Goal: Task Accomplishment & Management: Manage account settings

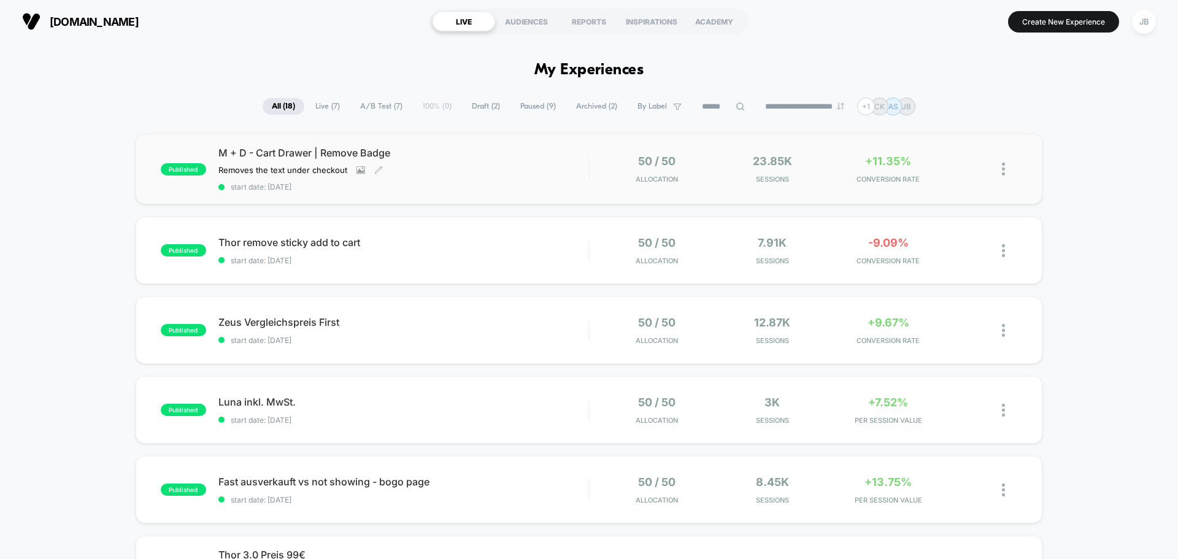
click at [444, 187] on span "start date: [DATE]" at bounding box center [403, 186] width 370 height 9
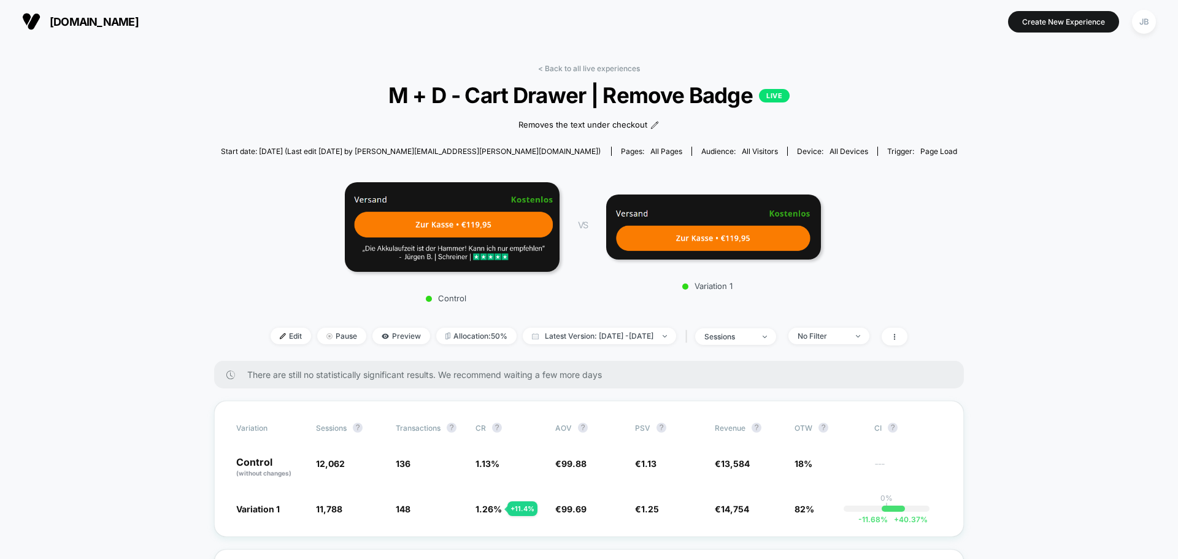
drag, startPoint x: 191, startPoint y: 300, endPoint x: 200, endPoint y: 131, distance: 169.5
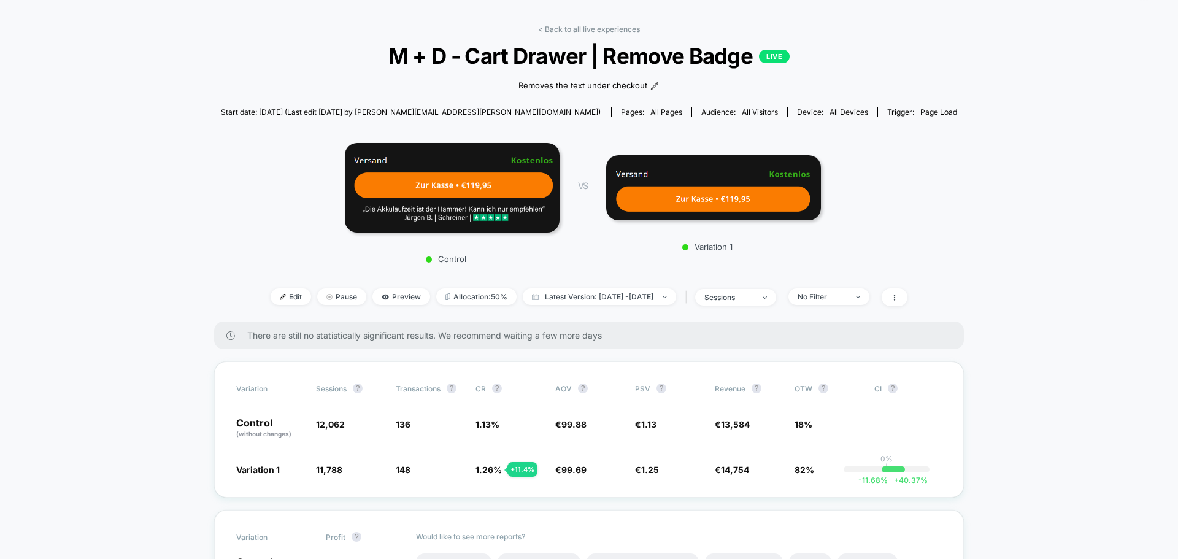
scroll to position [123, 0]
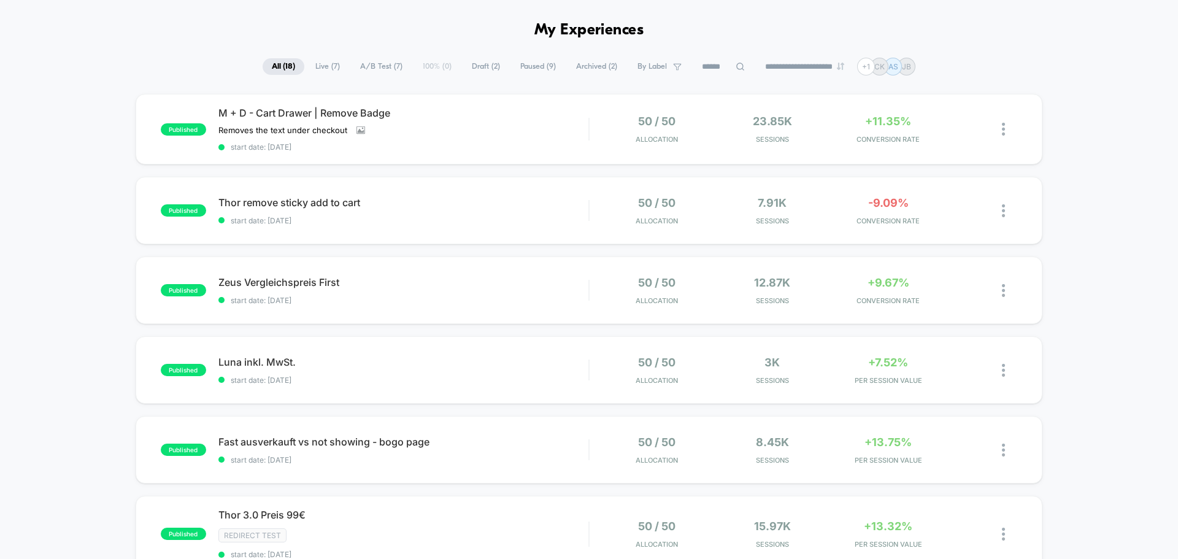
scroll to position [61, 0]
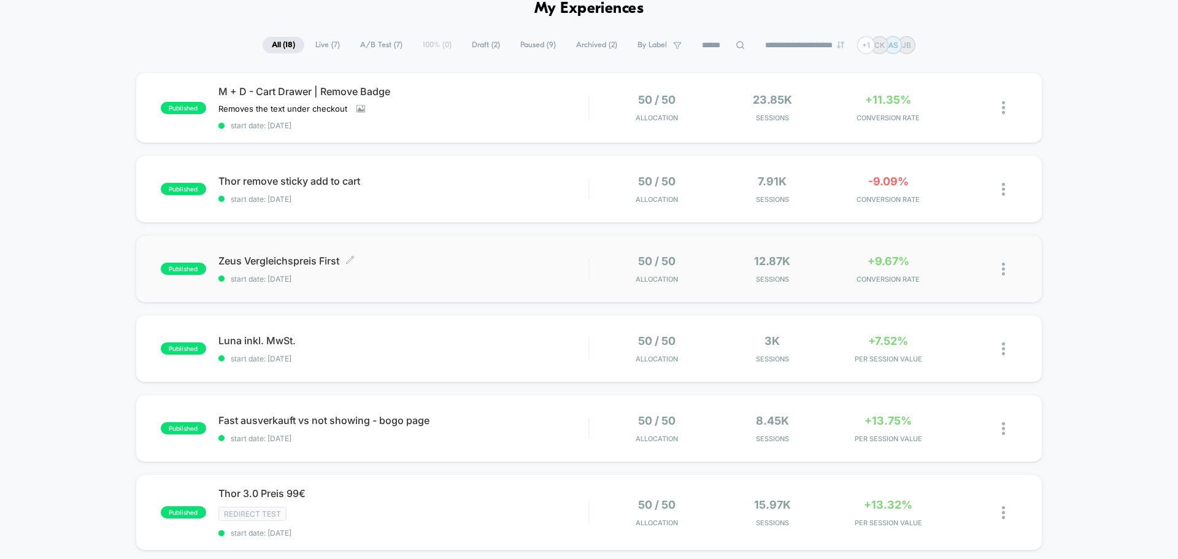
click at [414, 277] on span "start date: [DATE]" at bounding box center [403, 278] width 370 height 9
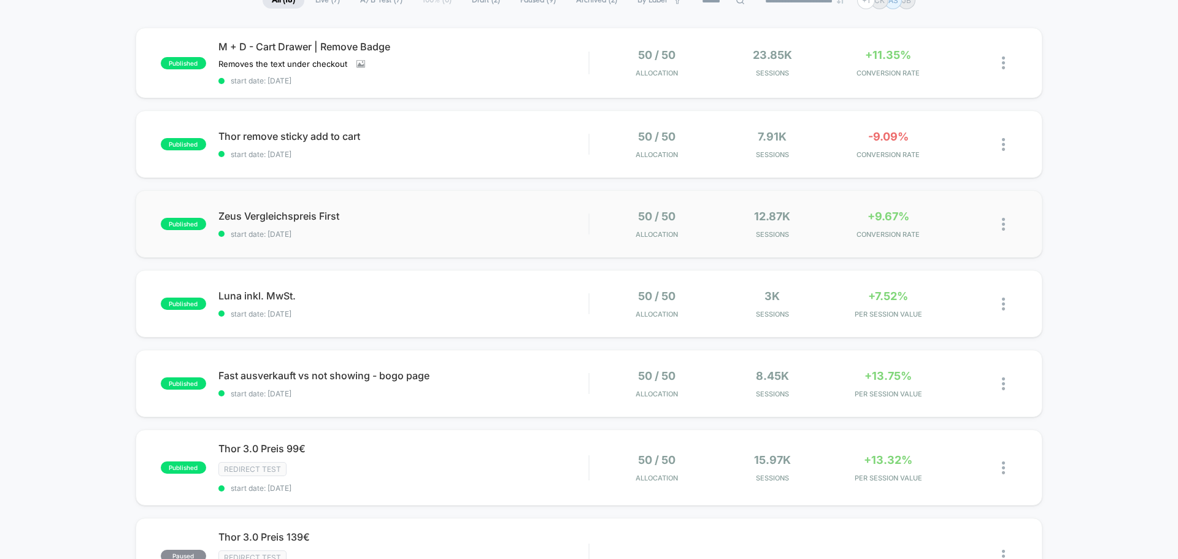
scroll to position [123, 0]
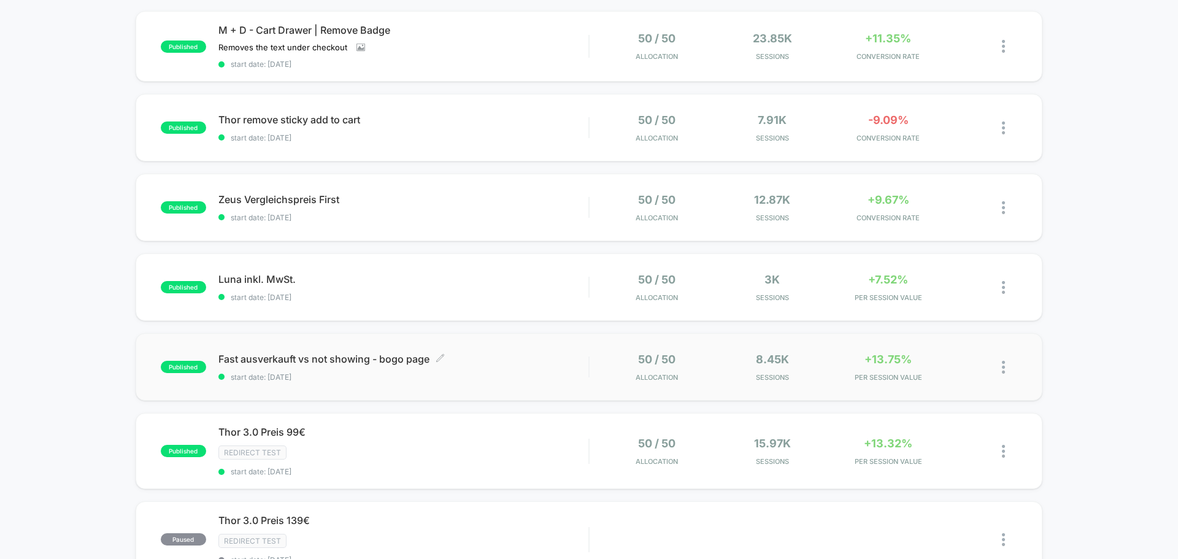
click at [492, 368] on div "Fast ausverkauft vs not showing - bogo page Click to edit experience details Cl…" at bounding box center [403, 367] width 370 height 29
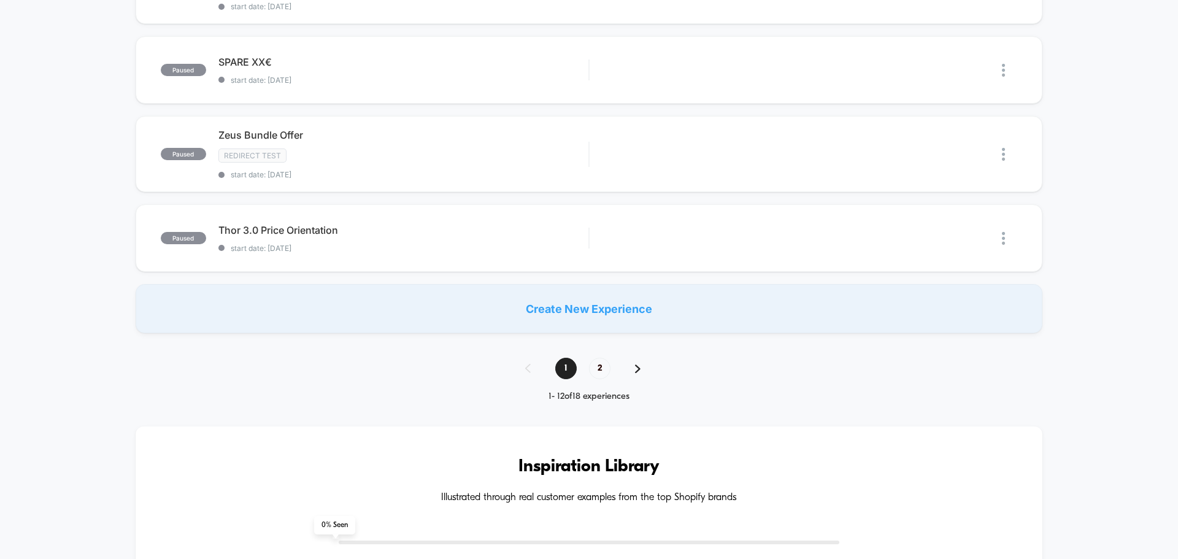
scroll to position [859, 0]
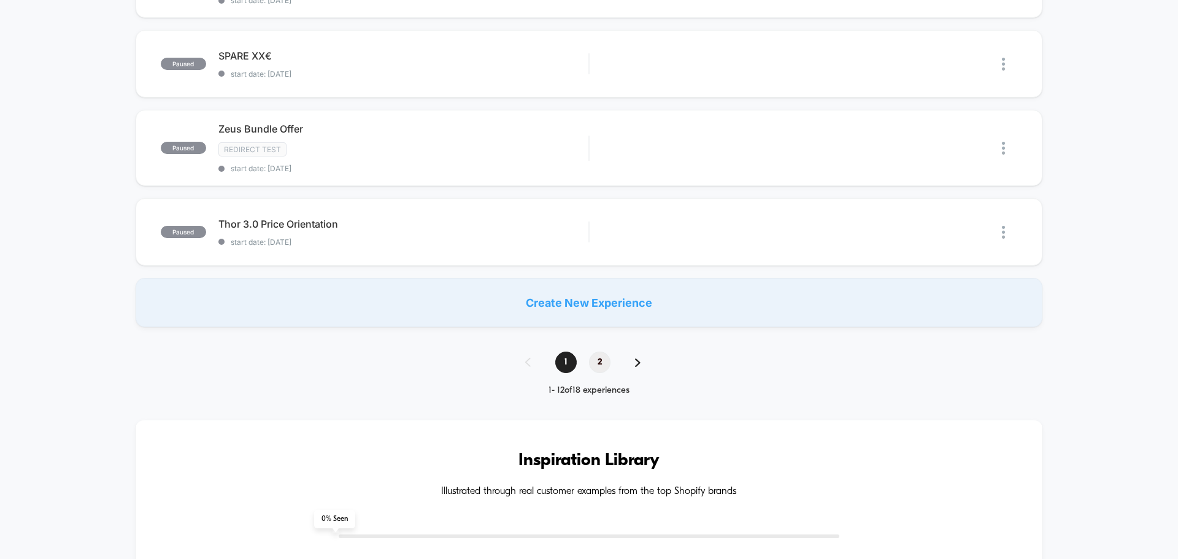
click at [601, 358] on span "2" at bounding box center [599, 362] width 21 height 21
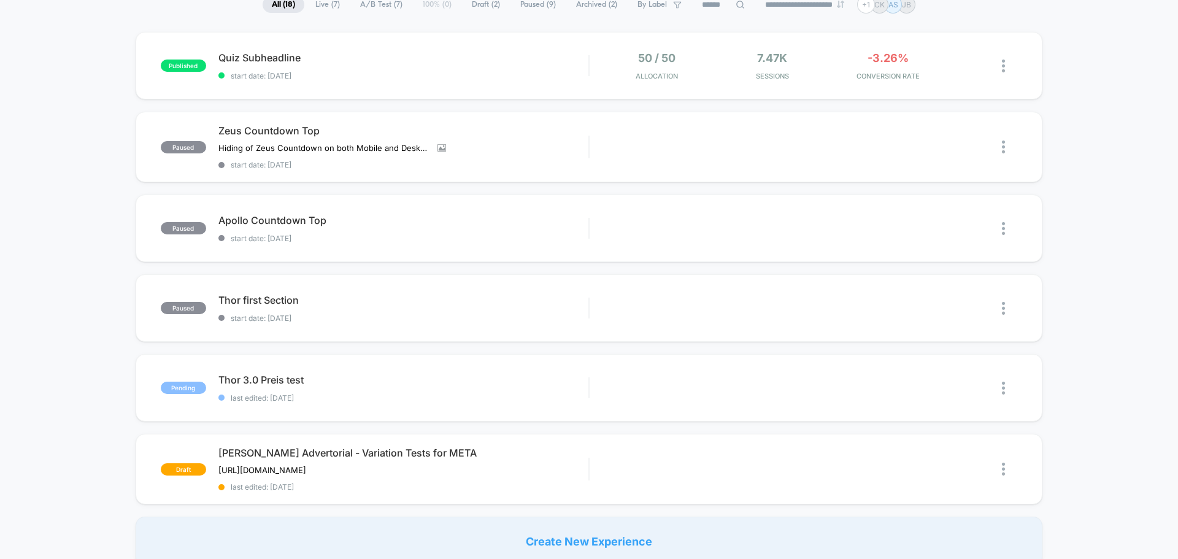
scroll to position [123, 0]
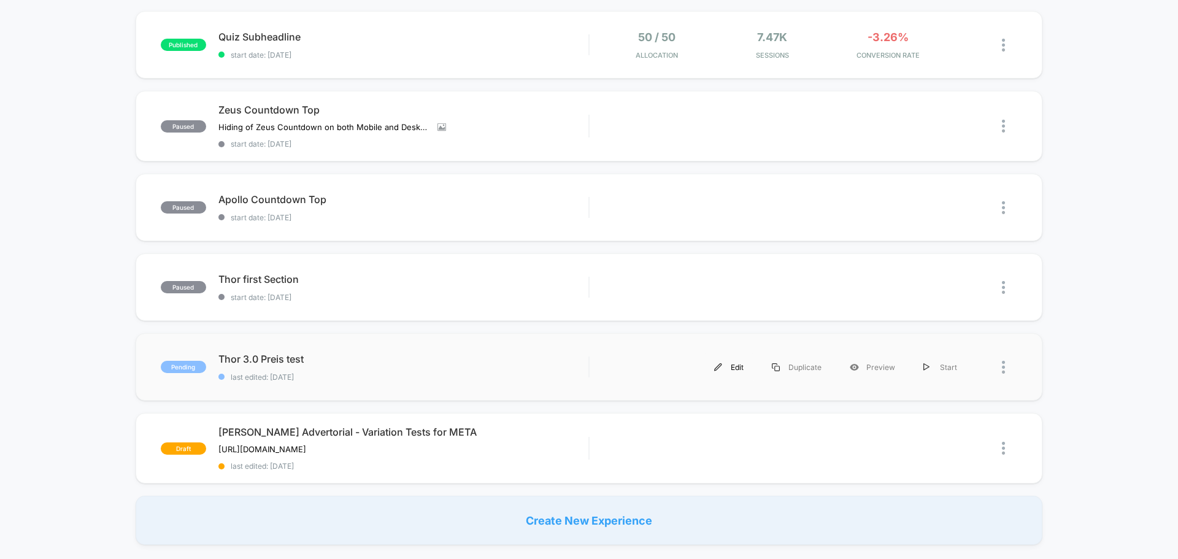
click at [735, 368] on div "Edit" at bounding box center [729, 367] width 58 height 28
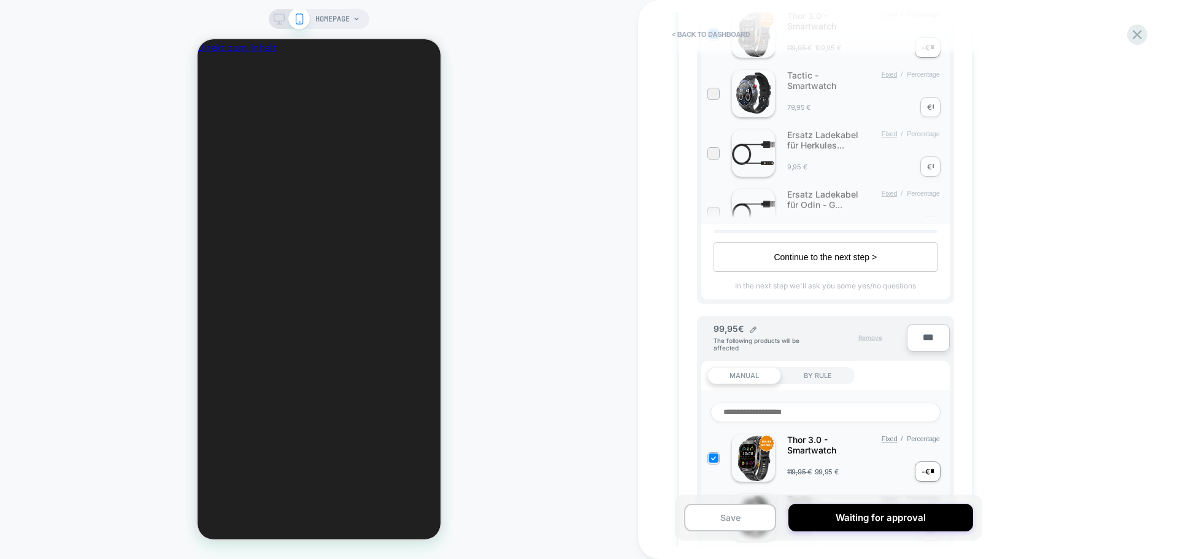
click at [874, 338] on span "Remove" at bounding box center [870, 337] width 24 height 7
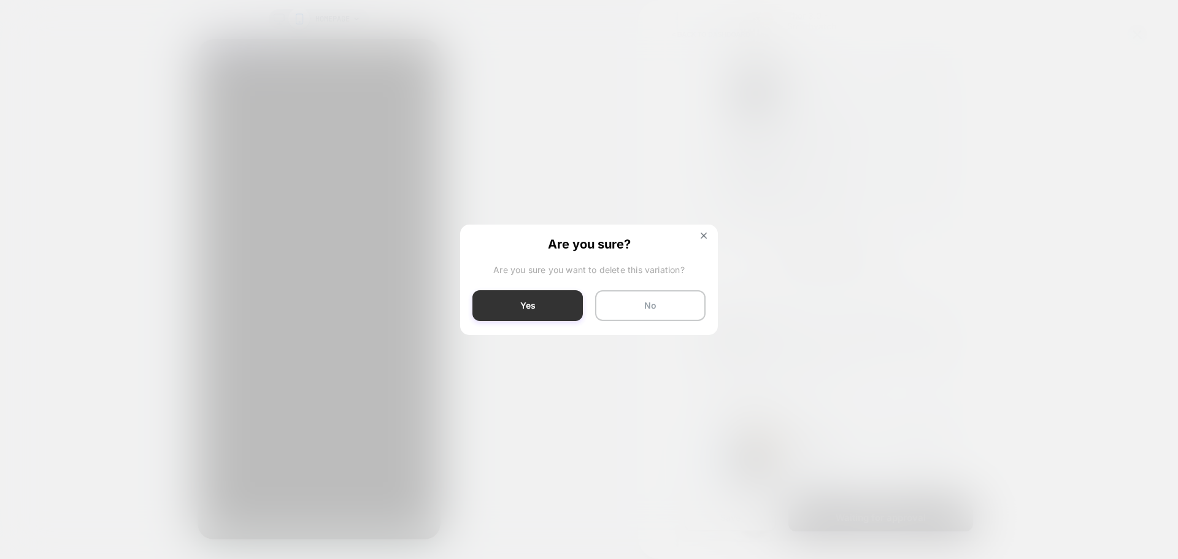
click at [550, 306] on button "Yes" at bounding box center [527, 305] width 110 height 31
type input "***"
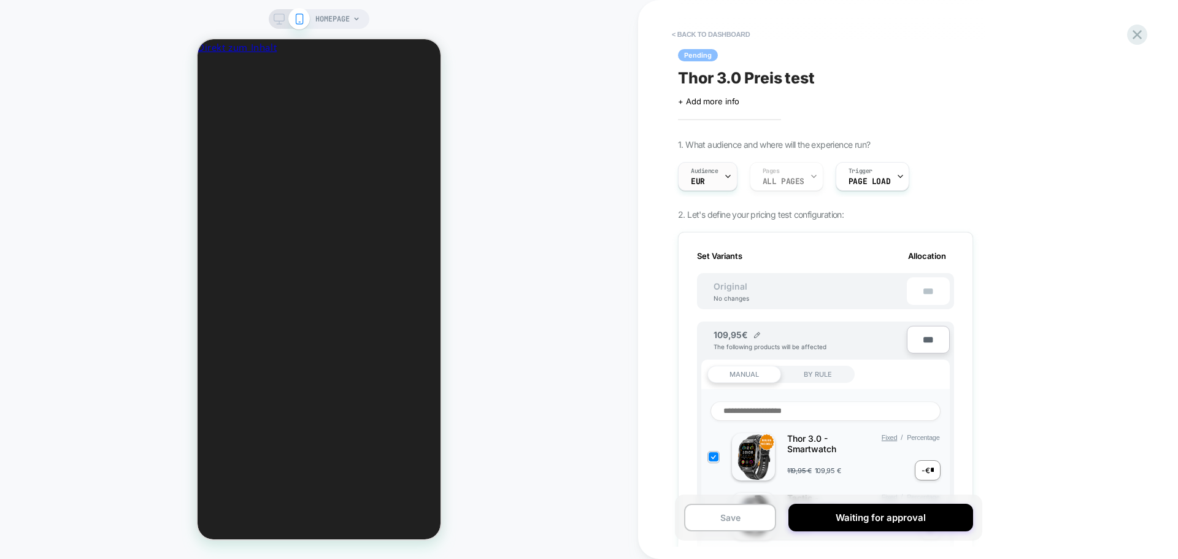
click at [728, 178] on icon at bounding box center [728, 176] width 8 height 8
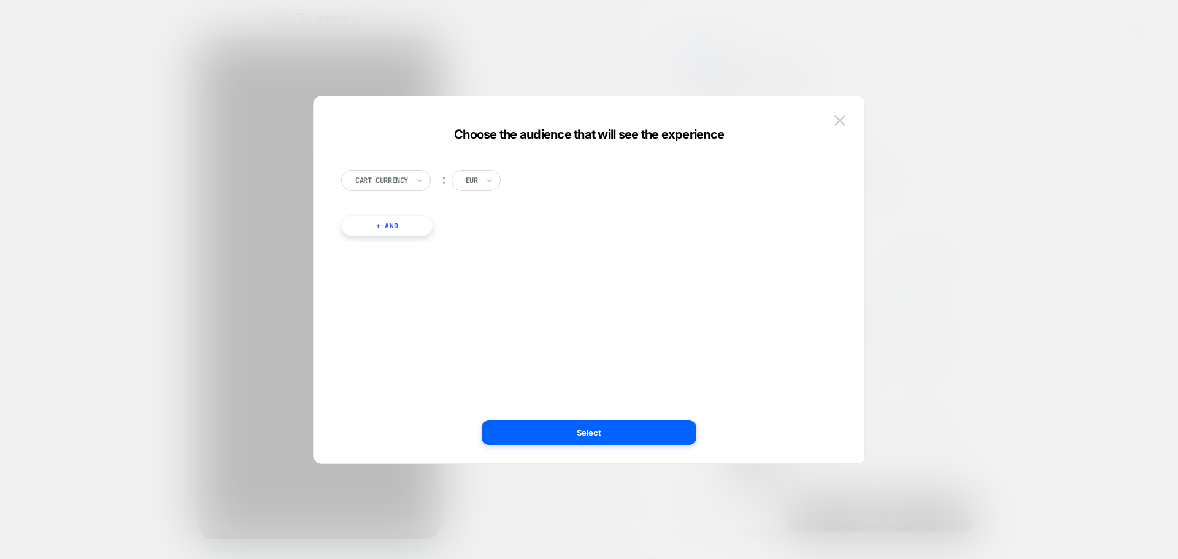
scroll to position [0, 674]
click at [839, 121] on img at bounding box center [839, 120] width 11 height 10
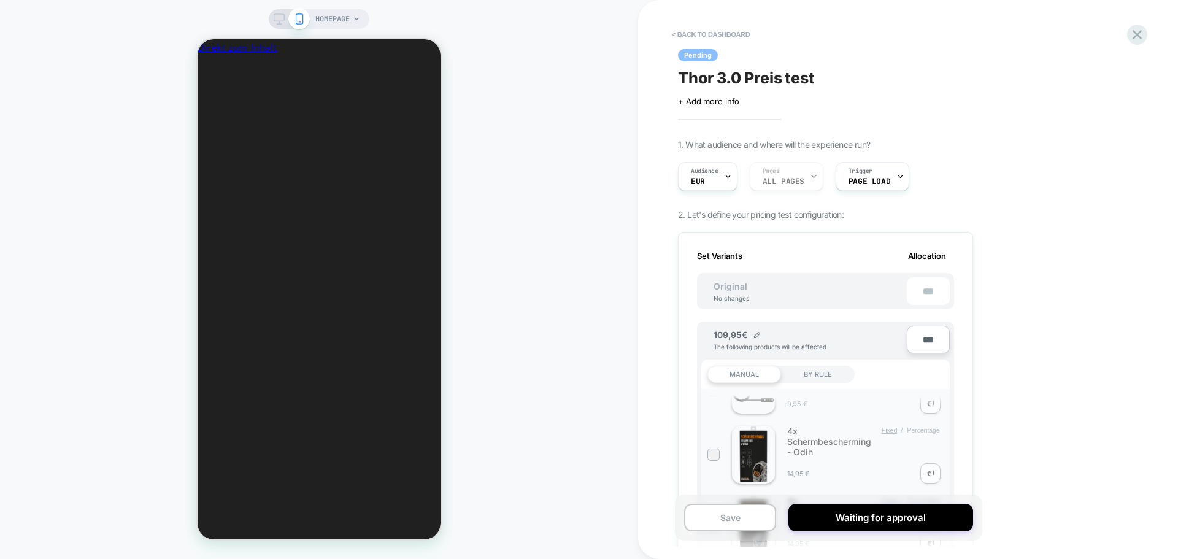
scroll to position [0, 225]
click at [1140, 37] on icon at bounding box center [1137, 34] width 9 height 9
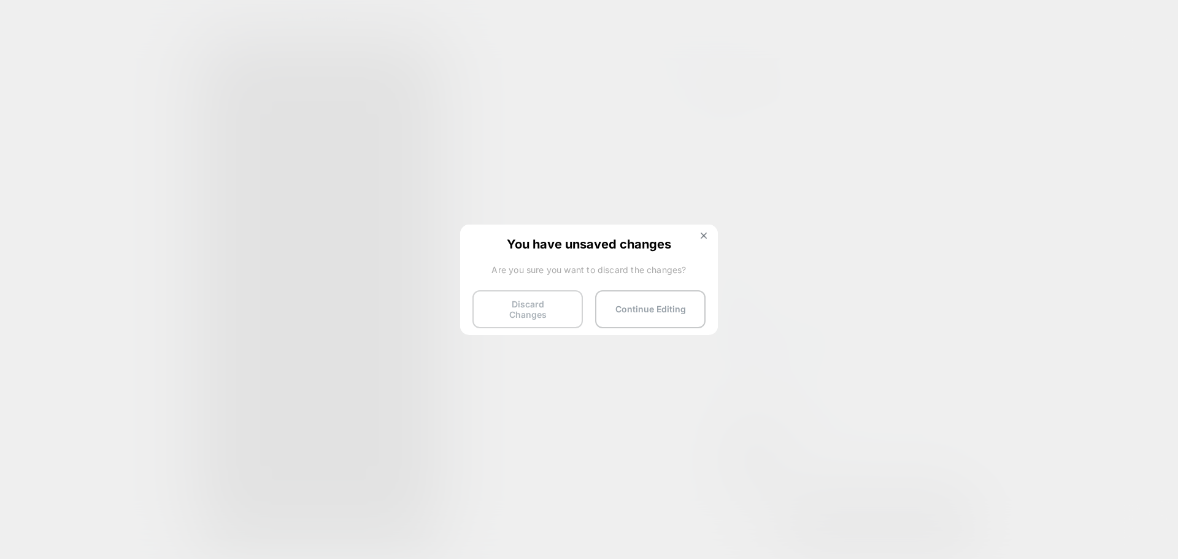
click at [562, 314] on button "Discard Changes" at bounding box center [527, 309] width 110 height 38
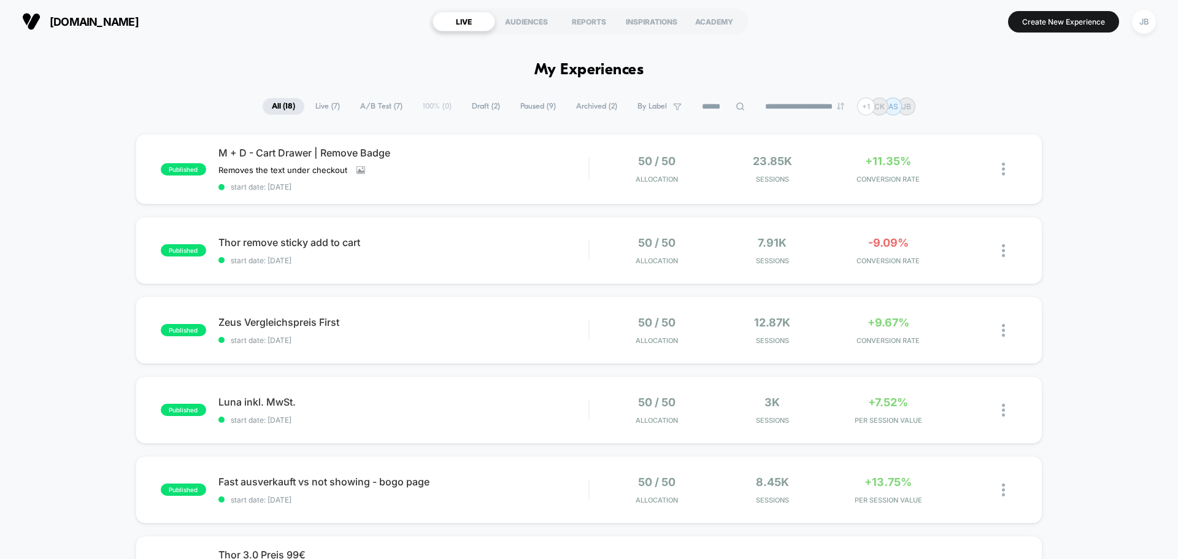
click at [477, 111] on span "Draft ( 2 )" at bounding box center [486, 106] width 47 height 17
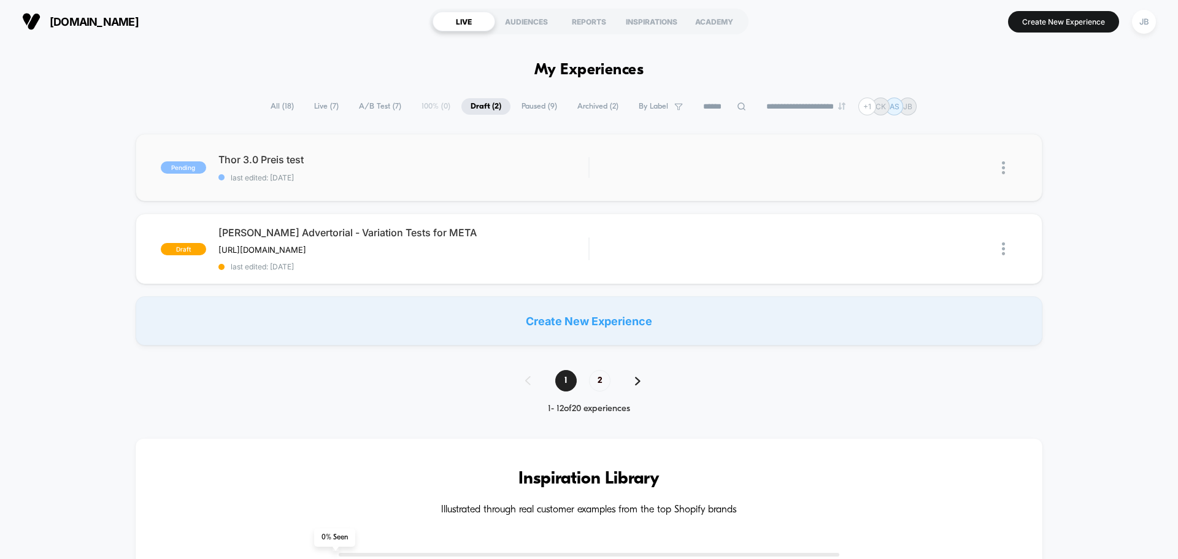
click at [1004, 172] on img at bounding box center [1003, 167] width 3 height 13
click at [931, 223] on div "Delete" at bounding box center [940, 224] width 110 height 28
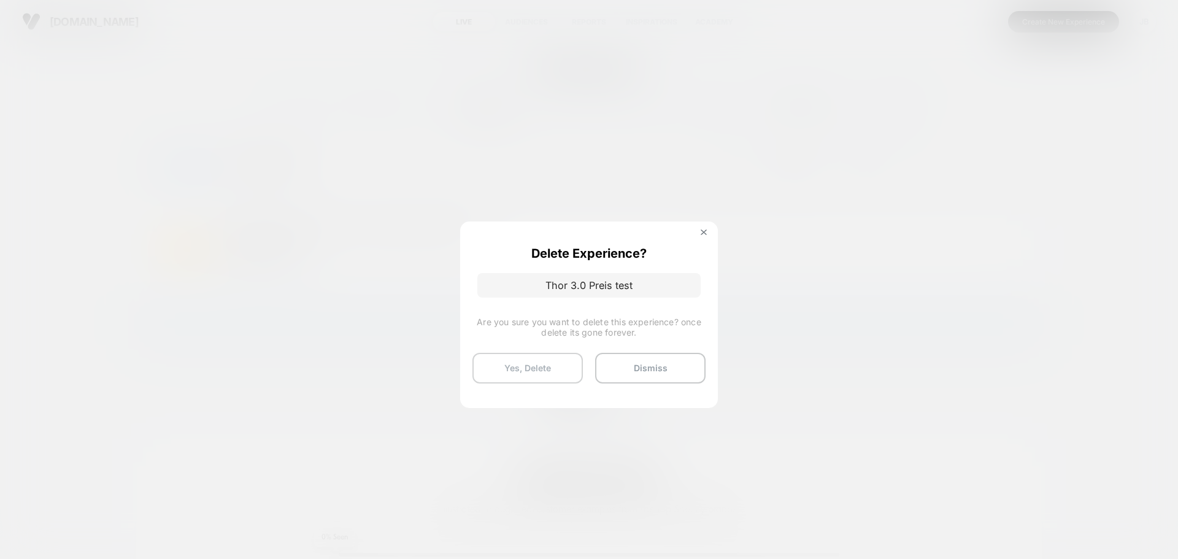
click at [545, 363] on button "Yes, Delete" at bounding box center [527, 368] width 110 height 31
